Goal: Information Seeking & Learning: Learn about a topic

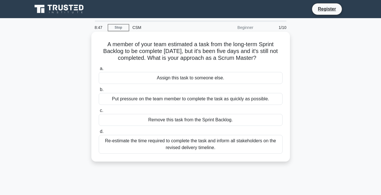
click at [158, 143] on div "Re-estimate the time required to complete the task and inform all stakeholders …" at bounding box center [191, 144] width 184 height 19
click at [99, 134] on input "d. Re-estimate the time required to complete the task and inform all stakeholde…" at bounding box center [99, 132] width 0 height 4
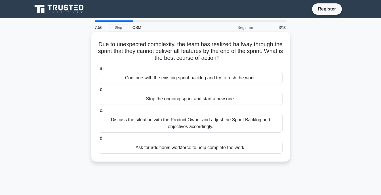
click at [195, 79] on div "Continue with the existing sprint backlog and try to rush the work." at bounding box center [191, 78] width 184 height 12
click at [99, 71] on input "a. Continue with the existing sprint backlog and try to rush the work." at bounding box center [99, 69] width 0 height 4
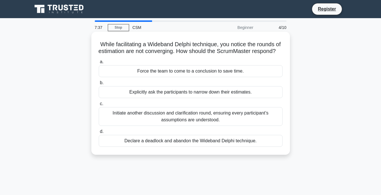
click at [203, 120] on div "Initiate another discussion and clarification round, ensuring every participant…" at bounding box center [191, 116] width 184 height 19
click at [99, 106] on input "c. Initiate another discussion and clarification round, ensuring every particip…" at bounding box center [99, 104] width 0 height 4
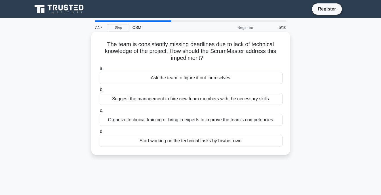
click at [195, 122] on div "Organize technical training or bring in experts to improve the team's competenc…" at bounding box center [191, 120] width 184 height 12
click at [99, 113] on input "c. Organize technical training or bring in experts to improve the team's compet…" at bounding box center [99, 111] width 0 height 4
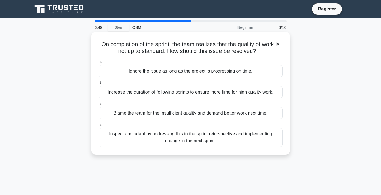
click at [203, 136] on div "Inspect and adapt by addressing this in the sprint retrospective and implementi…" at bounding box center [191, 137] width 184 height 19
click at [99, 127] on input "d. Inspect and adapt by addressing this in the sprint retrospective and impleme…" at bounding box center [99, 125] width 0 height 4
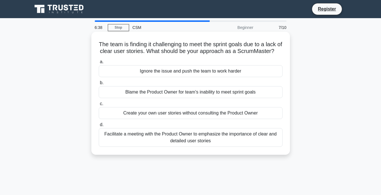
click at [187, 77] on div "Ignore the issue and push the team to work harder" at bounding box center [191, 71] width 184 height 12
click at [99, 64] on input "a. Ignore the issue and push the team to work harder" at bounding box center [99, 62] width 0 height 4
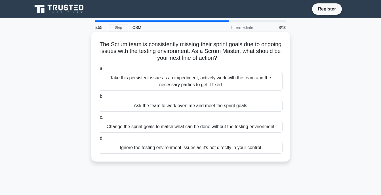
click at [185, 131] on div "Change the sprint goals to match what can be done without the testing environme…" at bounding box center [191, 127] width 184 height 12
click at [99, 119] on input "c. Change the sprint goals to match what can be done without the testing enviro…" at bounding box center [99, 118] width 0 height 4
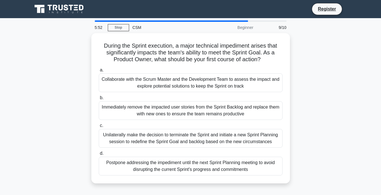
click at [185, 131] on div "Unilaterally make the decision to terminate the Sprint and initiate a new Sprin…" at bounding box center [191, 138] width 184 height 19
click at [99, 128] on input "c. Unilaterally make the decision to terminate the Sprint and initiate a new Sp…" at bounding box center [99, 126] width 0 height 4
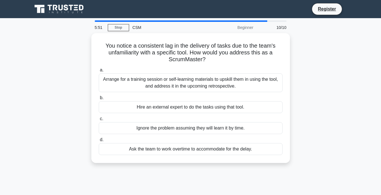
click at [185, 131] on div "Ignore the problem assuming they will learn it by time." at bounding box center [191, 128] width 184 height 12
click at [99, 121] on input "c. Ignore the problem assuming they will learn it by time." at bounding box center [99, 119] width 0 height 4
